Goal: Task Accomplishment & Management: Use online tool/utility

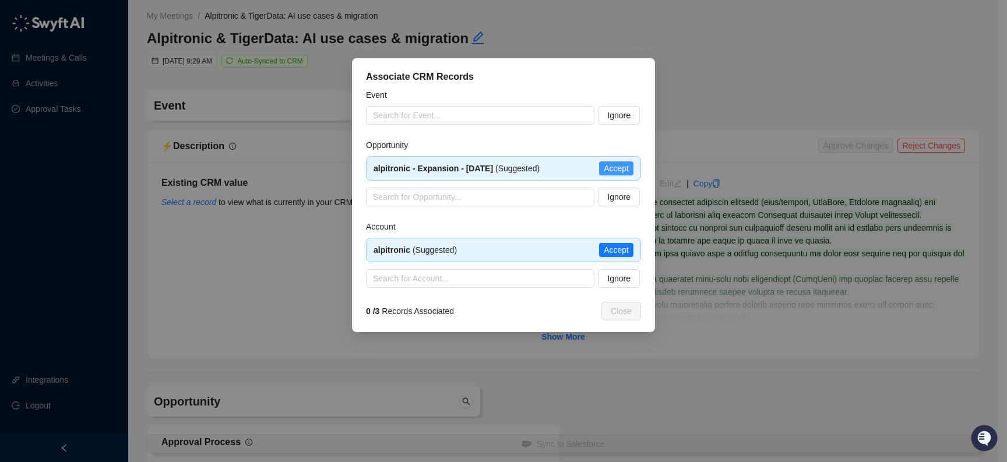
click at [624, 172] on span "Accept" at bounding box center [616, 168] width 25 height 13
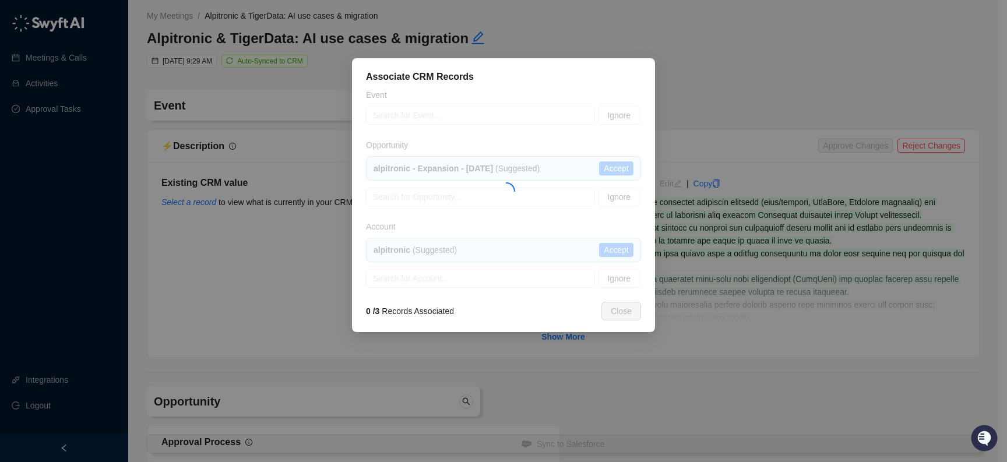
type input "**********"
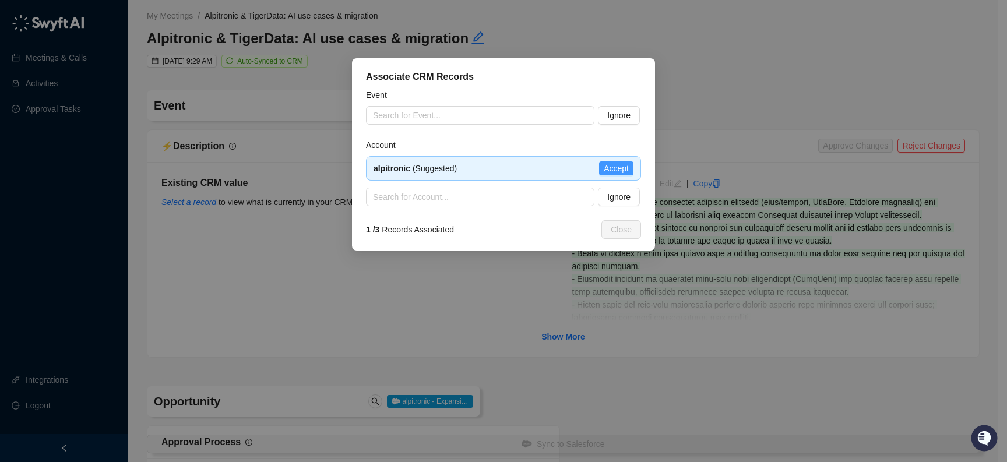
click at [620, 167] on span "Accept" at bounding box center [616, 168] width 25 height 13
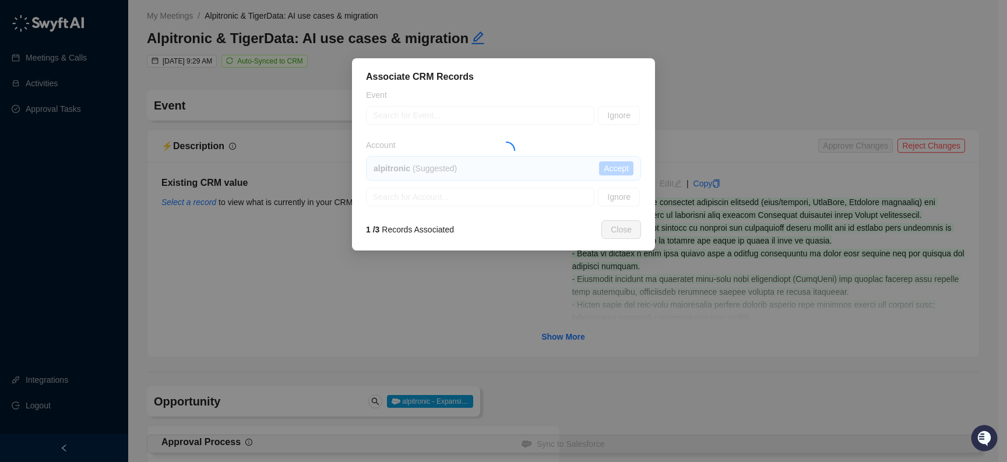
type textarea "**********"
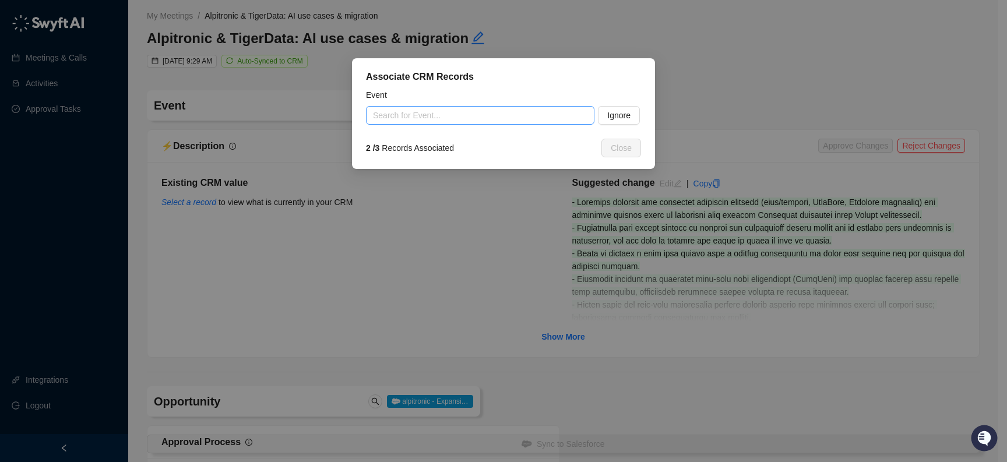
click at [481, 118] on input "search" at bounding box center [476, 115] width 207 height 17
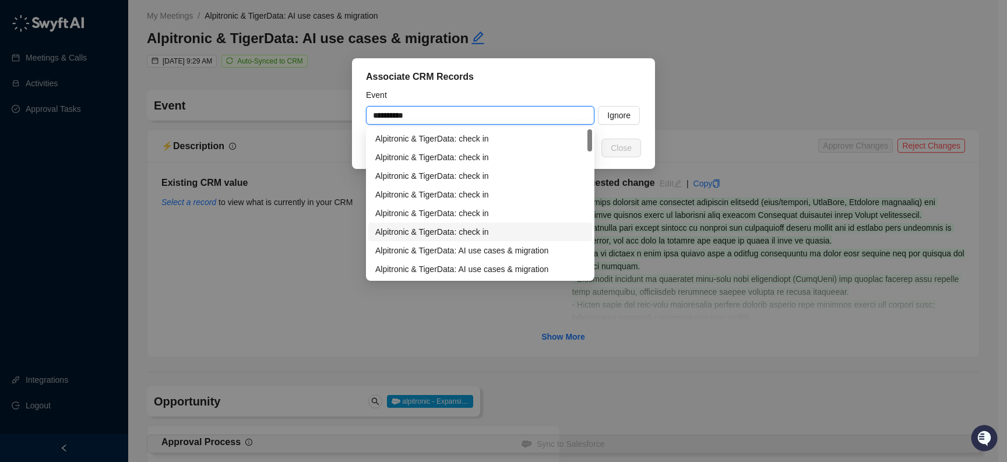
click at [513, 226] on div "Alpitronic & TigerData: check in" at bounding box center [480, 231] width 210 height 13
type input "**********"
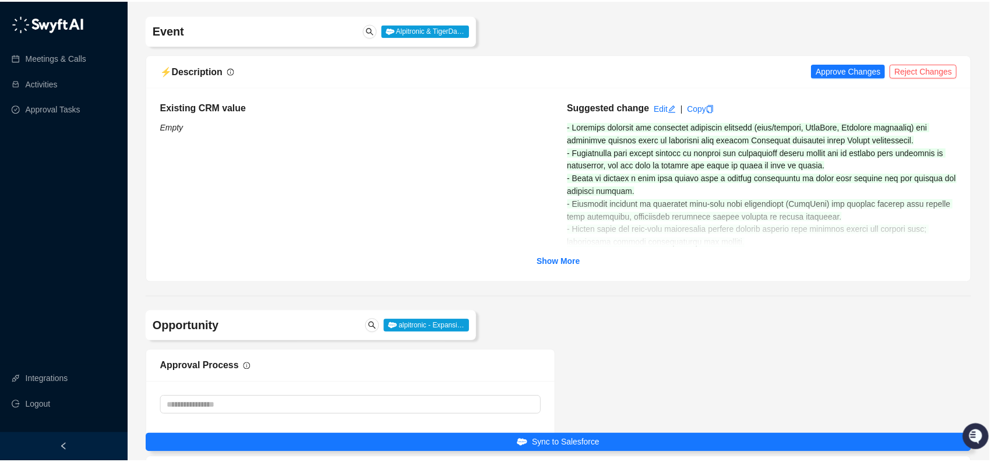
scroll to position [86, 0]
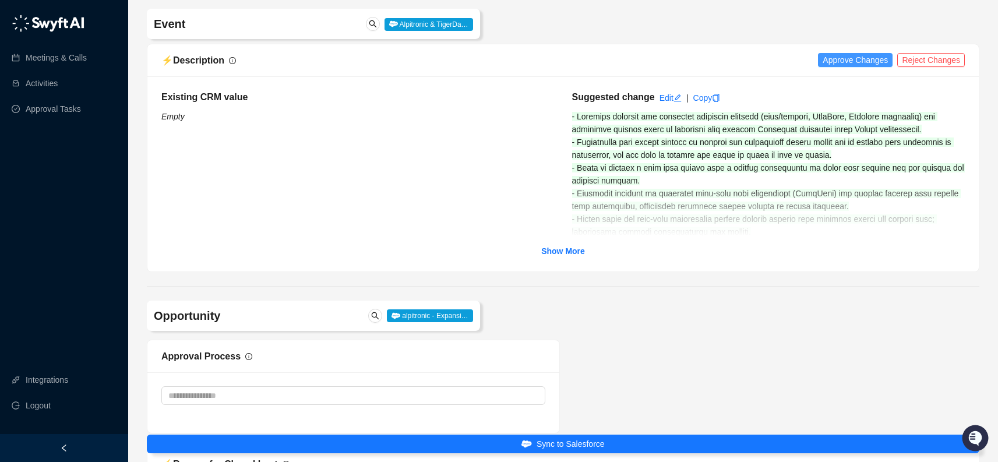
click at [859, 58] on span "Approve Changes" at bounding box center [855, 60] width 65 height 13
click at [707, 98] on icon "copy" at bounding box center [702, 98] width 8 height 8
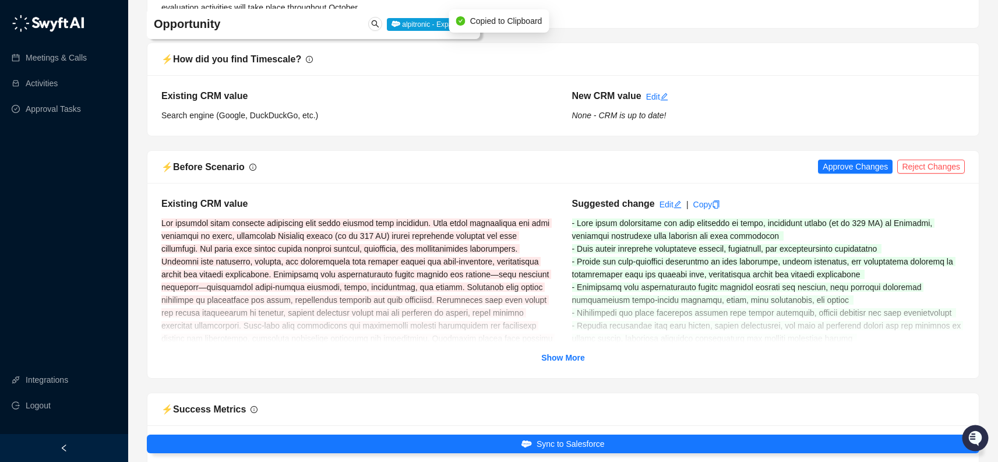
scroll to position [1590, 0]
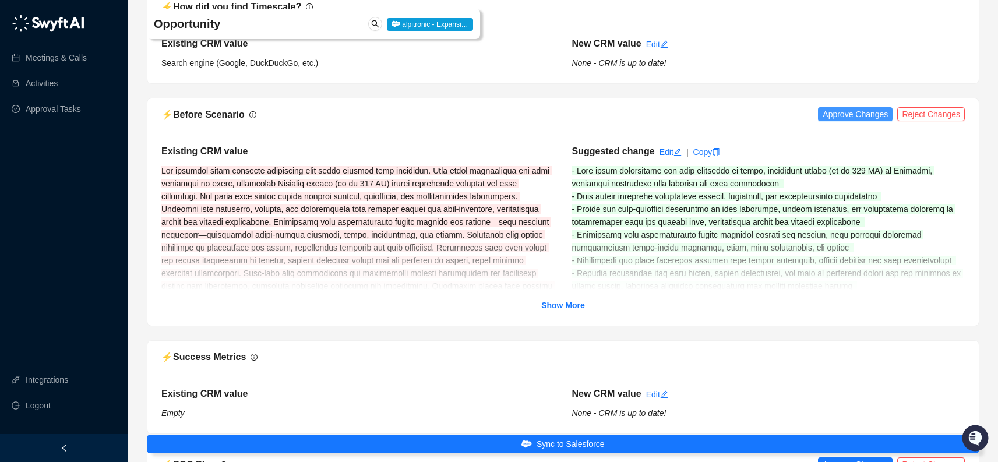
click at [867, 121] on span "Approve Changes" at bounding box center [855, 114] width 65 height 13
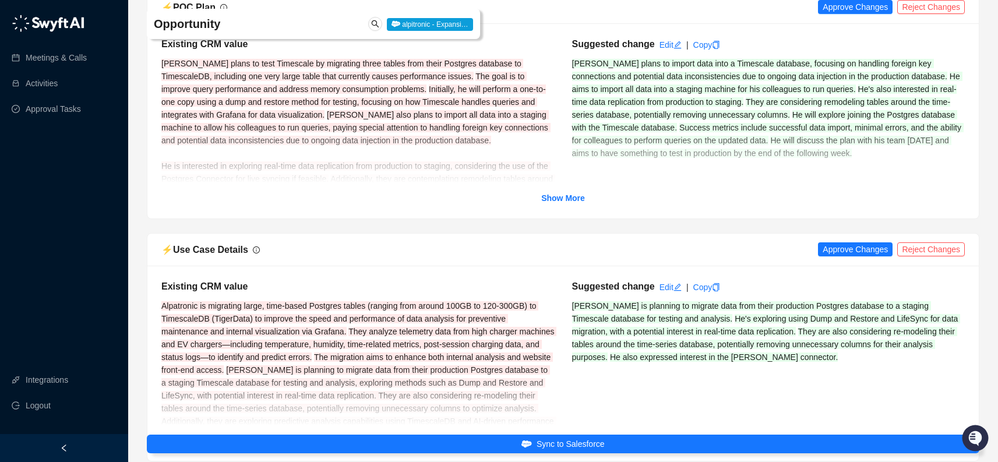
scroll to position [2044, 0]
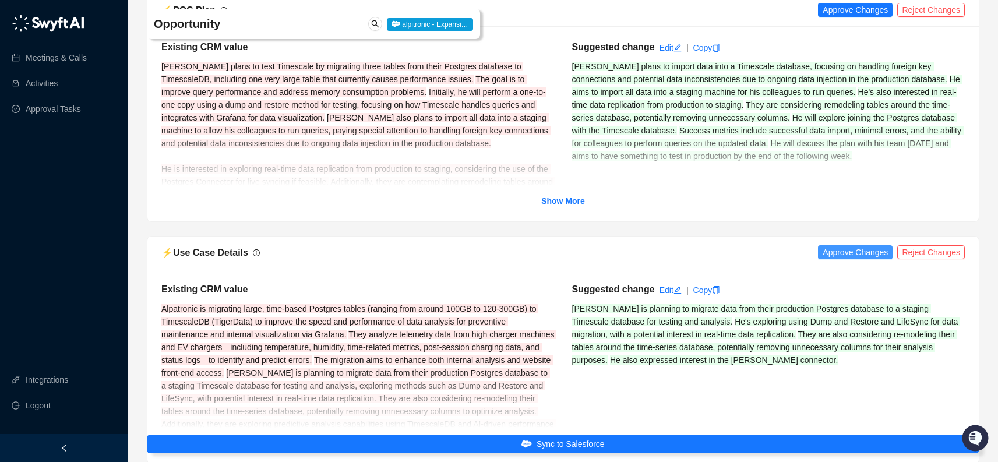
click at [859, 259] on span "Approve Changes" at bounding box center [855, 252] width 65 height 13
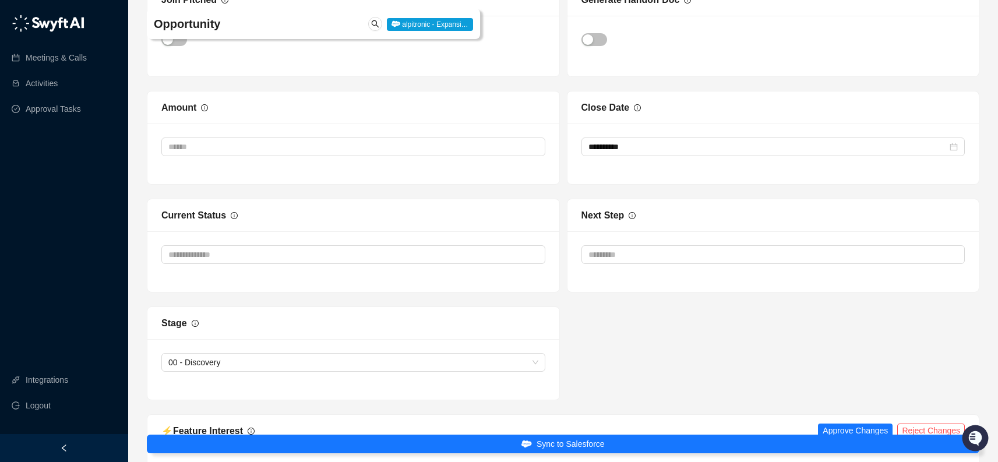
scroll to position [3170, 0]
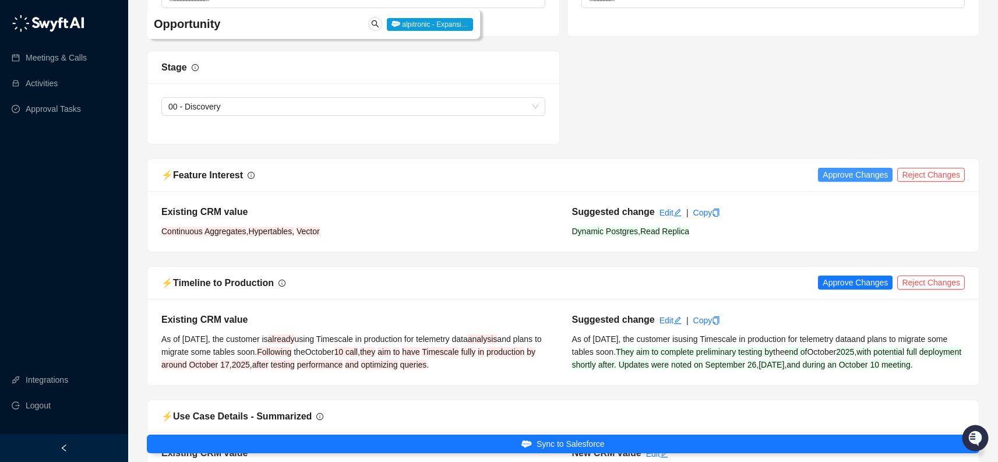
click at [868, 181] on span "Approve Changes" at bounding box center [855, 174] width 65 height 13
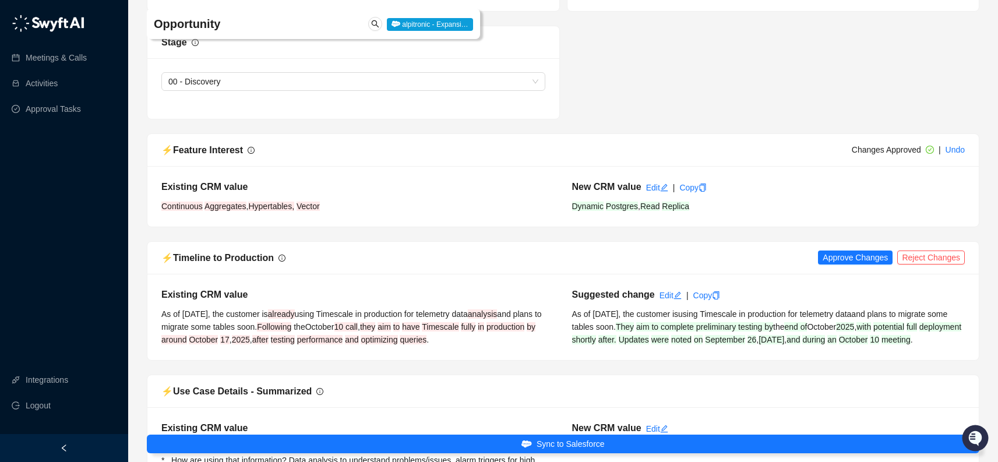
scroll to position [3247, 0]
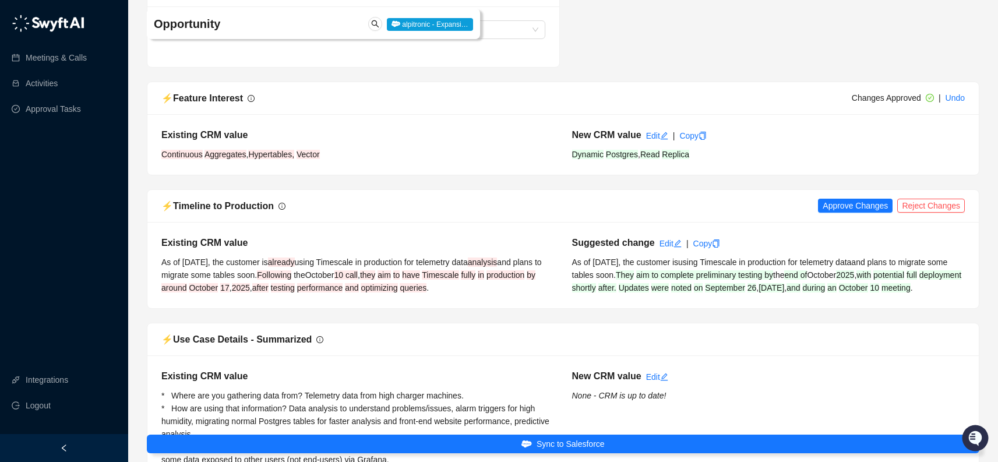
click at [866, 223] on div "⚡️ Timeline to Production Approve Changes Reject Changes" at bounding box center [562, 206] width 831 height 33
click at [867, 212] on span "Approve Changes" at bounding box center [855, 205] width 65 height 13
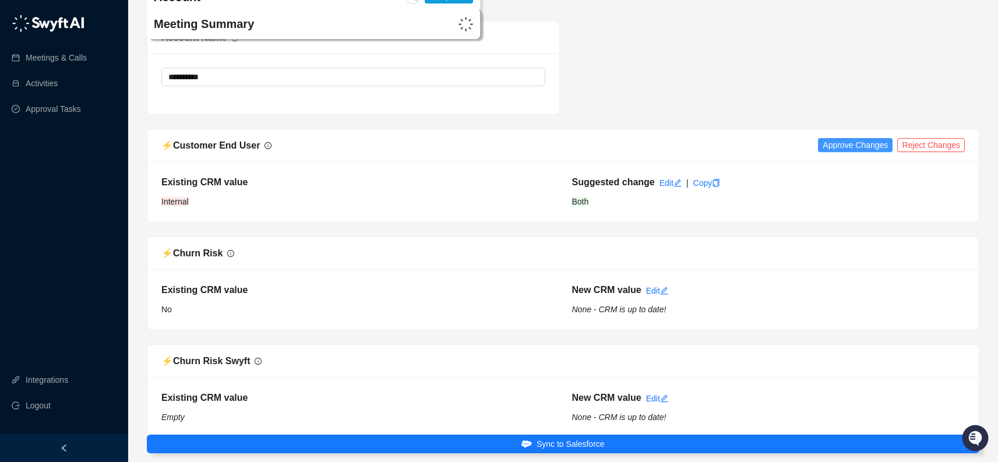
scroll to position [4544, 0]
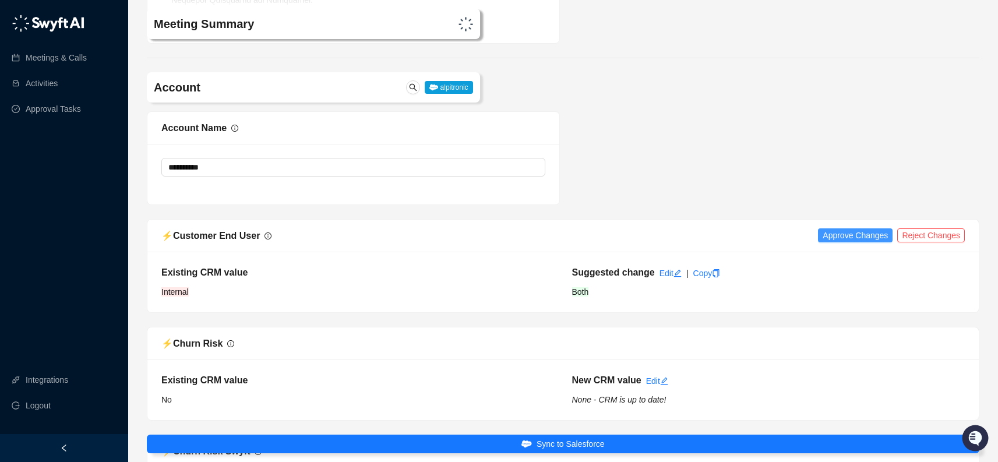
click at [869, 242] on span "Approve Changes" at bounding box center [855, 235] width 65 height 13
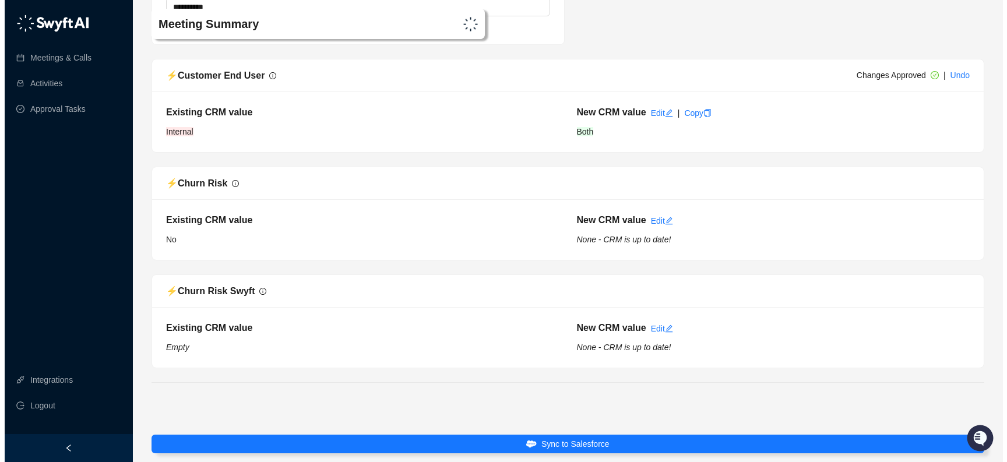
scroll to position [4748, 0]
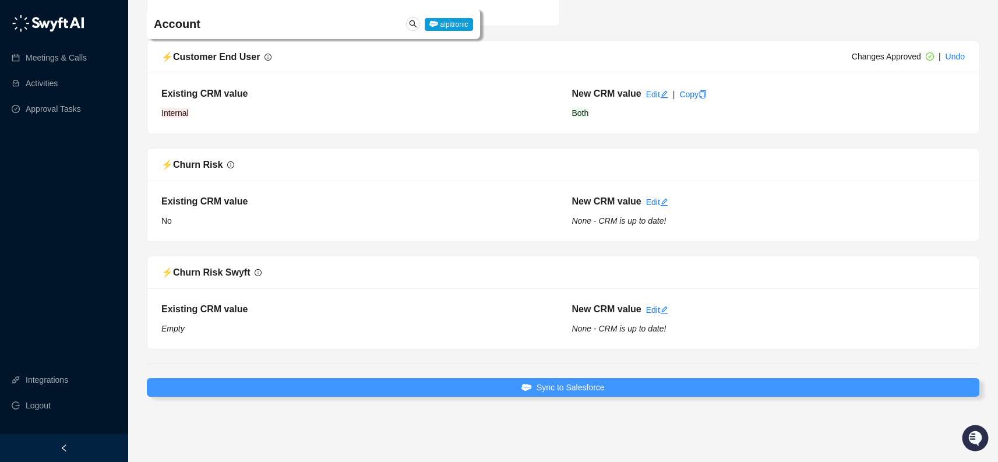
click at [594, 381] on span "Sync to Salesforce" at bounding box center [571, 387] width 68 height 13
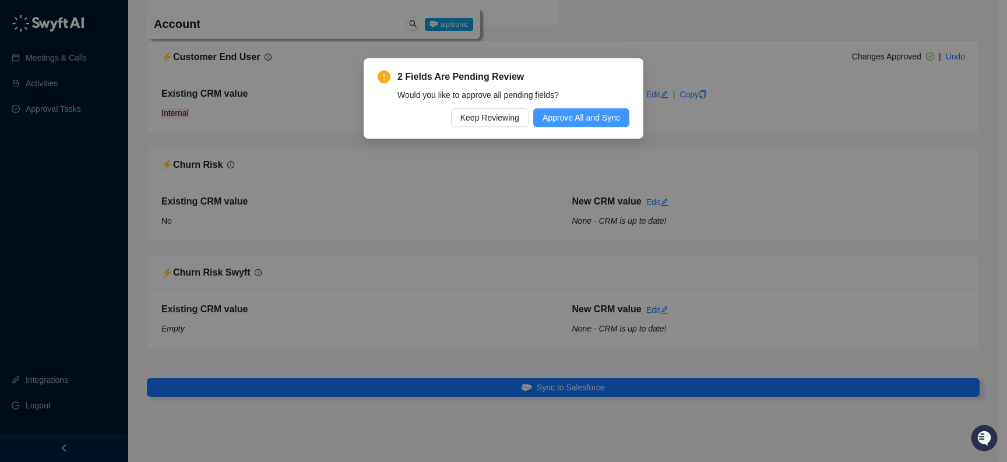
click at [609, 116] on span "Approve All and Sync" at bounding box center [580, 117] width 77 height 13
